Goal: Find contact information: Find contact information

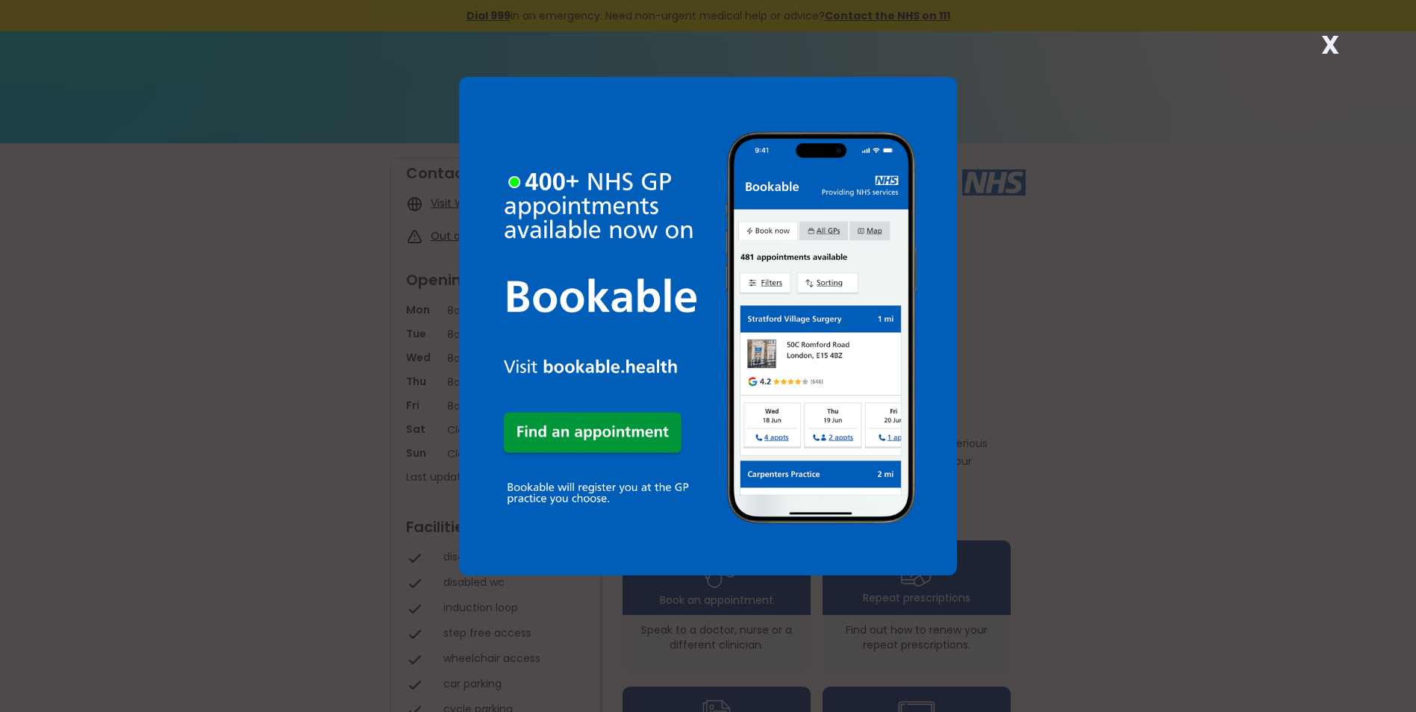
click at [1318, 46] on div "X" at bounding box center [1330, 51] width 30 height 30
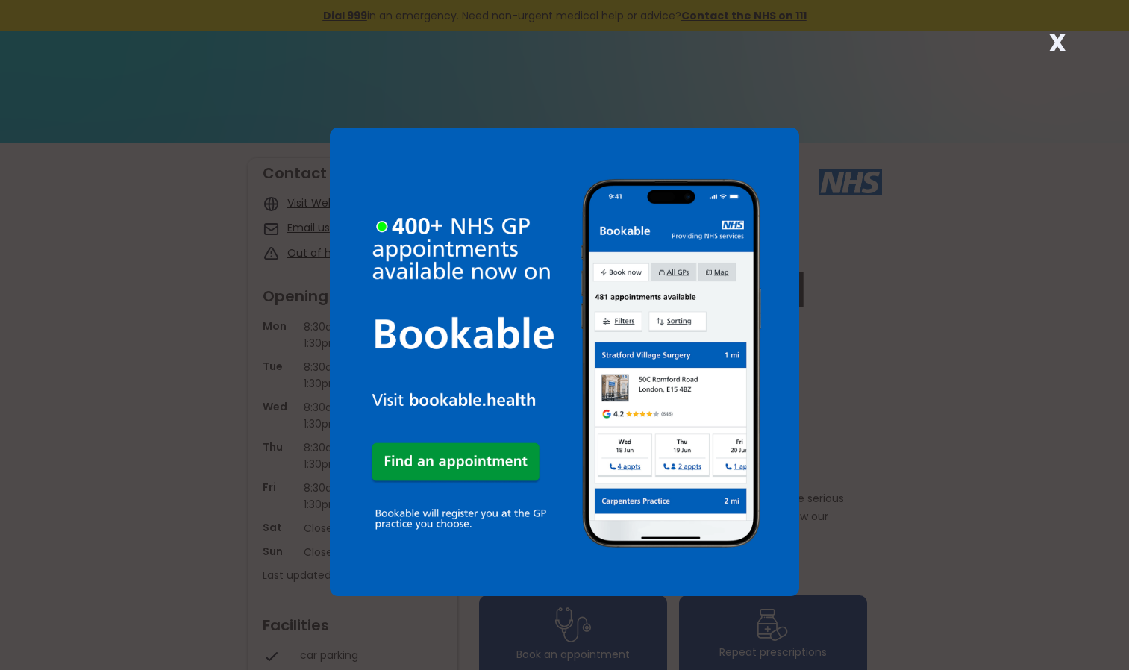
click at [1055, 41] on strong "X" at bounding box center [1057, 43] width 18 height 36
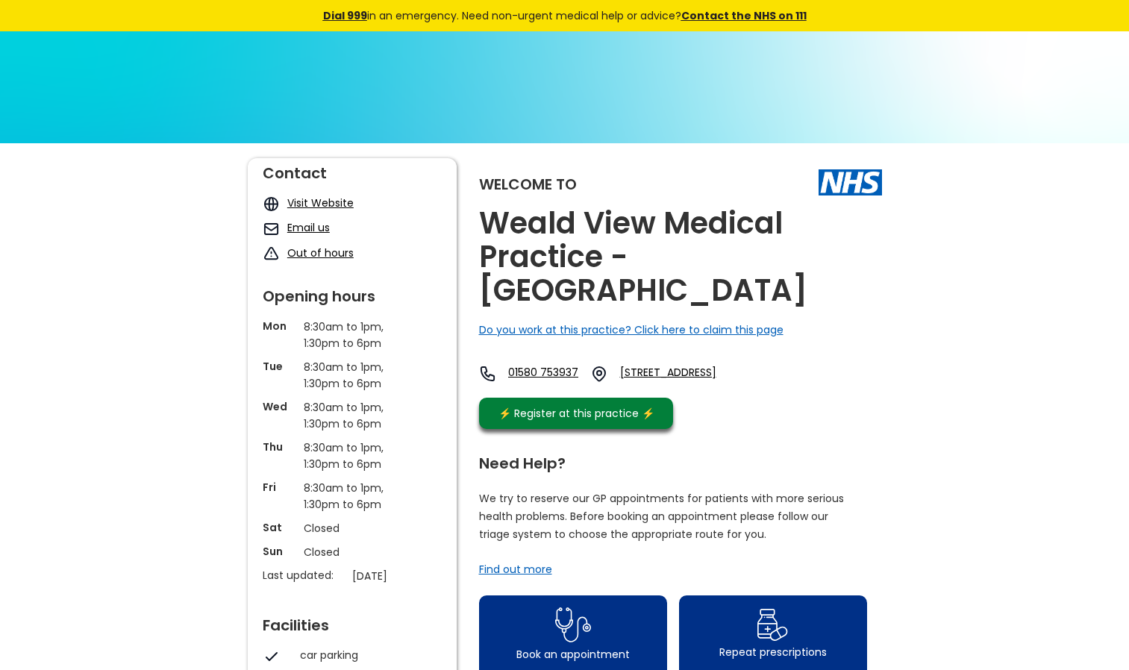
click at [309, 226] on link "Email us" at bounding box center [308, 227] width 43 height 15
